Goal: Information Seeking & Learning: Understand process/instructions

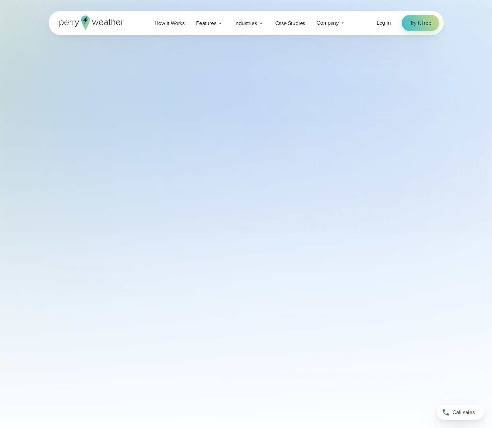
select select "***"
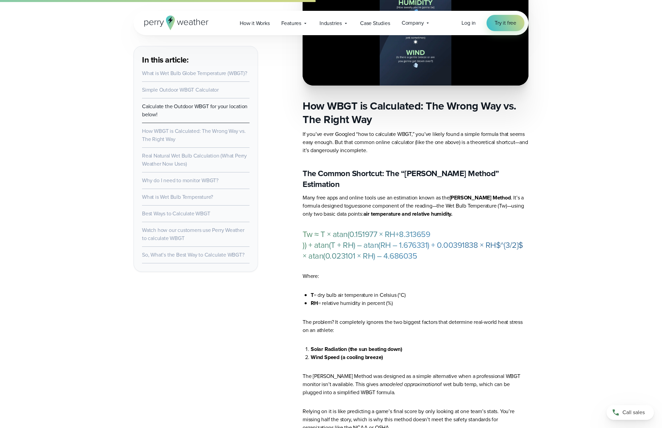
scroll to position [1371, 0]
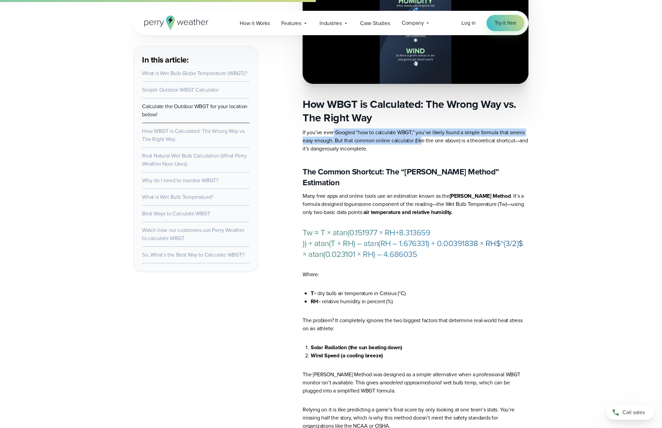
drag, startPoint x: 333, startPoint y: 136, endPoint x: 423, endPoint y: 141, distance: 89.5
click at [423, 141] on p "If you’ve ever Googled “how to calculate WBGT,” you’ve likely found a simple fo…" at bounding box center [416, 141] width 226 height 24
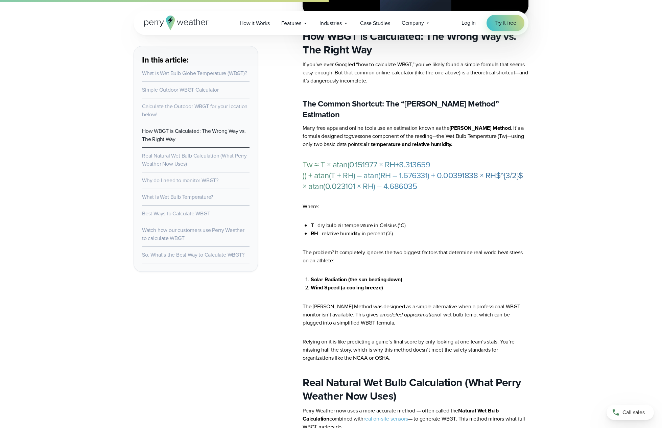
scroll to position [1439, 0]
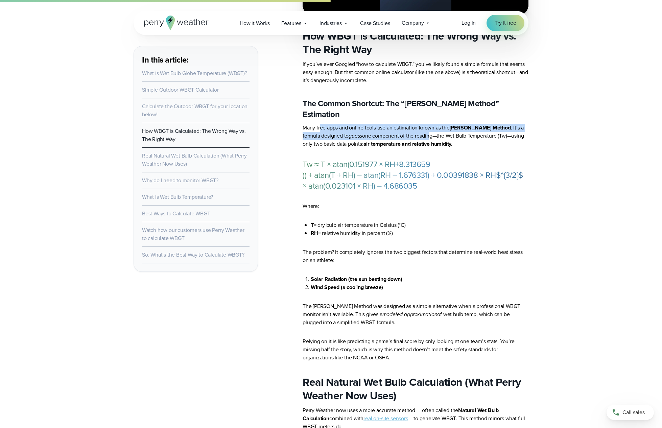
drag, startPoint x: 321, startPoint y: 118, endPoint x: 412, endPoint y: 126, distance: 91.3
click at [412, 126] on p "Many free apps and online tools use an estimation known as the [PERSON_NAME] Me…" at bounding box center [416, 136] width 226 height 24
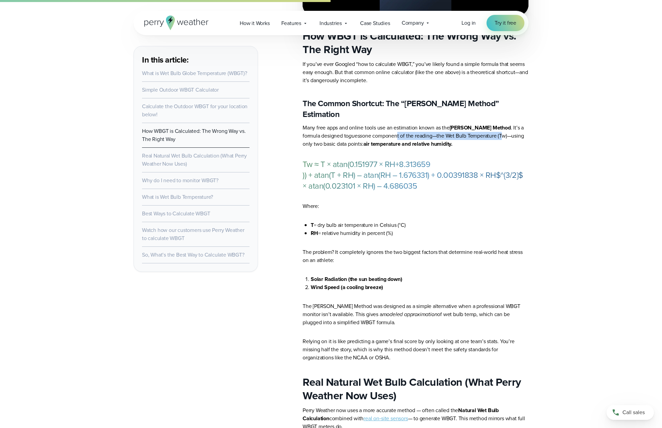
drag, startPoint x: 378, startPoint y: 124, endPoint x: 483, endPoint y: 127, distance: 105.3
click at [483, 127] on p "Many free apps and online tools use an estimation known as the [PERSON_NAME] Me…" at bounding box center [416, 136] width 226 height 24
click at [484, 127] on p "Many free apps and online tools use an estimation known as the [PERSON_NAME] Me…" at bounding box center [416, 136] width 226 height 24
drag, startPoint x: 324, startPoint y: 130, endPoint x: 417, endPoint y: 133, distance: 93.1
click at [417, 133] on p "Many free apps and online tools use an estimation known as the [PERSON_NAME] Me…" at bounding box center [416, 136] width 226 height 24
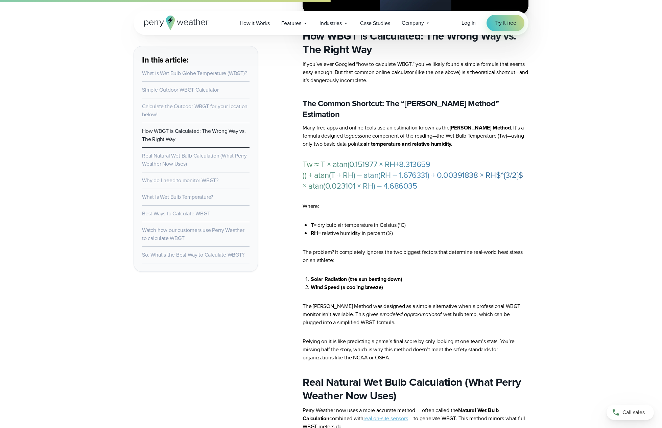
click at [417, 140] on strong "air temperature and relative humidity." at bounding box center [408, 144] width 89 height 8
drag, startPoint x: 380, startPoint y: 136, endPoint x: 435, endPoint y: 136, distance: 54.8
click at [435, 140] on strong "air temperature and relative humidity." at bounding box center [408, 144] width 89 height 8
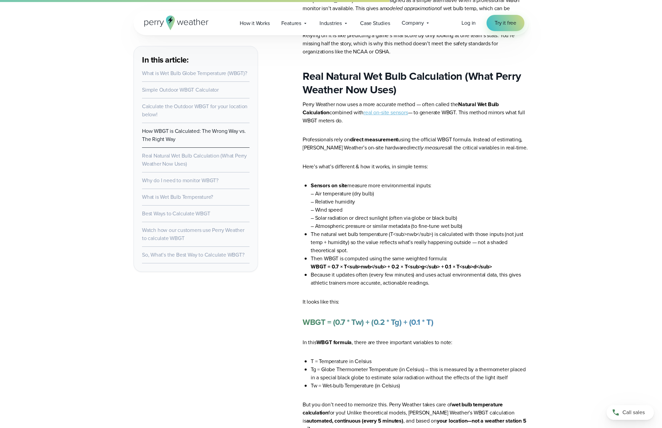
scroll to position [1746, 0]
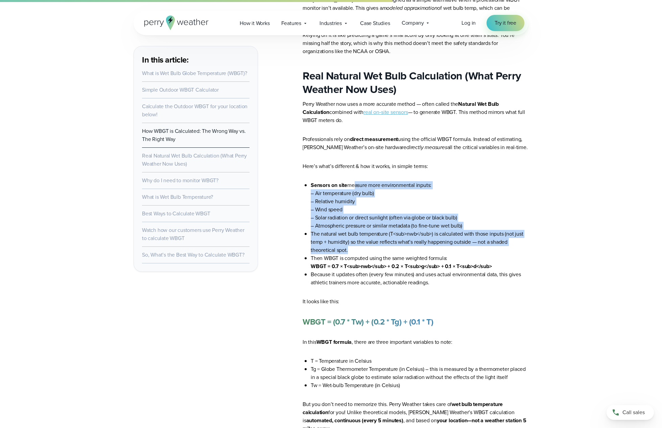
drag, startPoint x: 351, startPoint y: 178, endPoint x: 508, endPoint y: 240, distance: 168.6
click at [492, 240] on ul "Sensors on site measure more environmental inputs: – Air temperature (dry bulb)…" at bounding box center [416, 234] width 226 height 106
click at [492, 240] on li "The natural wet bulb temperature (T<sub>nwb</sub>) is calculated with those inp…" at bounding box center [420, 242] width 218 height 24
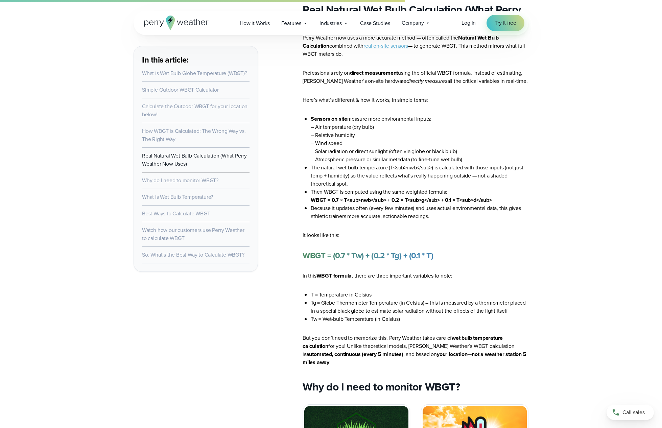
scroll to position [1814, 0]
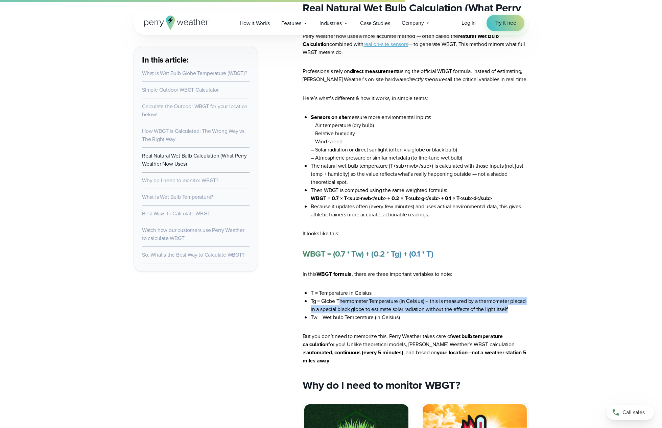
drag, startPoint x: 339, startPoint y: 294, endPoint x: 532, endPoint y: 301, distance: 193.0
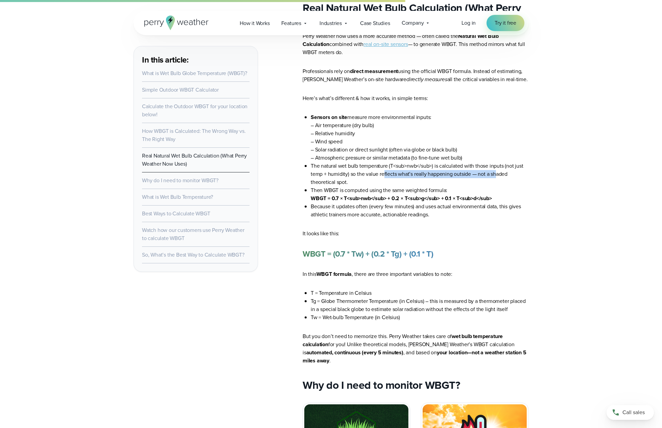
drag, startPoint x: 383, startPoint y: 162, endPoint x: 495, endPoint y: 163, distance: 112.7
click at [492, 163] on li "The natural wet bulb temperature (T<sub>nwb</sub>) is calculated with those inp…" at bounding box center [420, 174] width 218 height 24
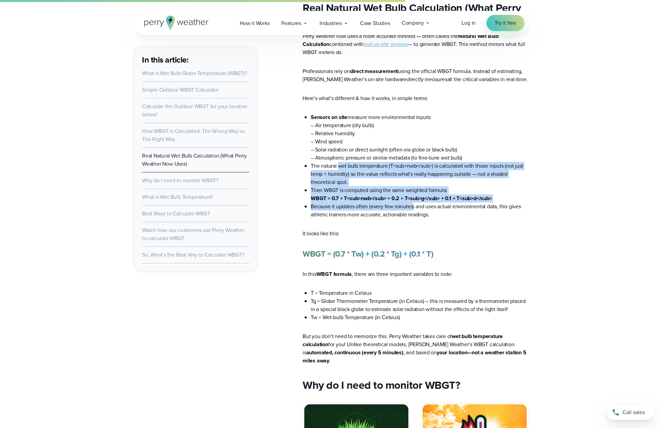
drag, startPoint x: 346, startPoint y: 159, endPoint x: 413, endPoint y: 196, distance: 76.6
click at [413, 196] on ul "Sensors on site measure more environmental inputs: – Air temperature (dry bulb)…" at bounding box center [416, 166] width 226 height 106
click at [413, 203] on li "Because it updates often (every few minutes) and uses actual environmental data…" at bounding box center [420, 211] width 218 height 16
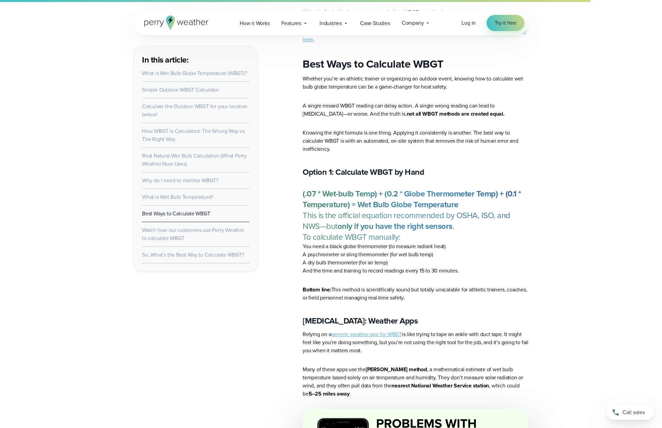
scroll to position [3115, 0]
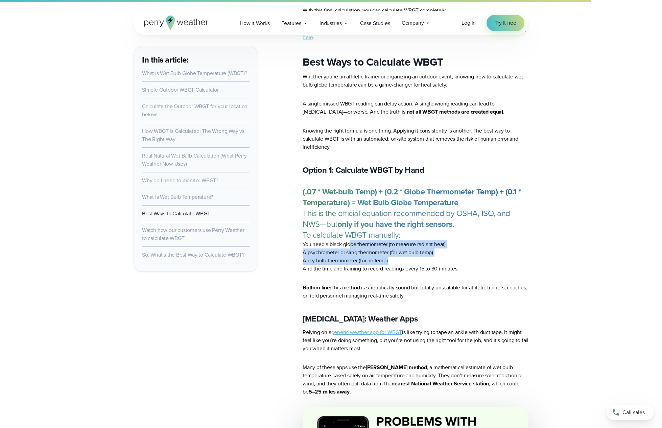
drag, startPoint x: 350, startPoint y: 202, endPoint x: 430, endPoint y: 216, distance: 81.5
click at [430, 241] on ul "You need a black globe thermometer (to measure radiant heat) A psychrometer or …" at bounding box center [416, 257] width 226 height 32
click at [430, 257] on li "A dry bulb thermometer (for air temp)" at bounding box center [416, 261] width 226 height 8
drag, startPoint x: 318, startPoint y: 213, endPoint x: 396, endPoint y: 220, distance: 78.4
click at [396, 241] on ul "You need a black globe thermometer (to measure radiant heat) A psychrometer or …" at bounding box center [416, 257] width 226 height 32
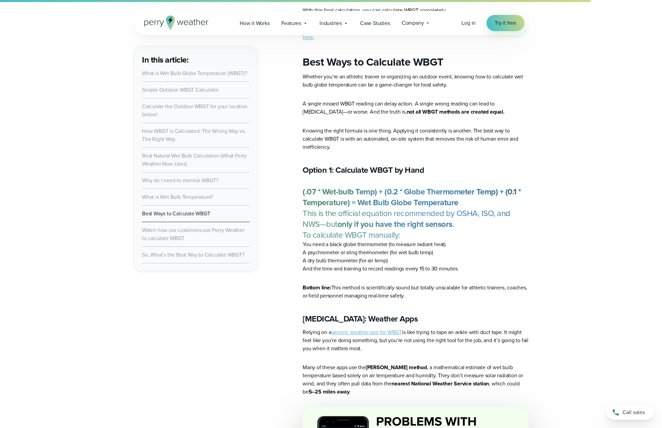
click at [396, 257] on li "A dry bulb thermometer (for air temp)" at bounding box center [416, 261] width 226 height 8
drag, startPoint x: 299, startPoint y: 221, endPoint x: 373, endPoint y: 218, distance: 73.8
click at [373, 257] on li "A dry bulb thermometer (for air temp)" at bounding box center [416, 261] width 226 height 8
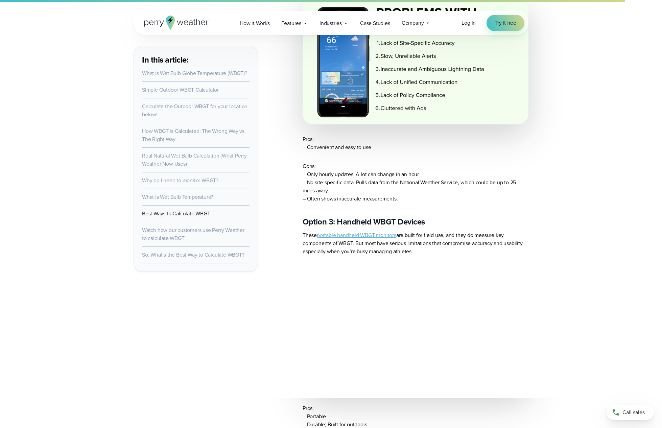
scroll to position [3525, 0]
